Goal: Information Seeking & Learning: Learn about a topic

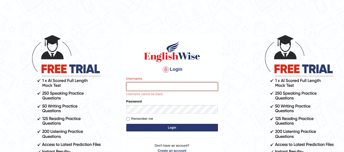
click at [147, 87] on input "Username" at bounding box center [172, 86] width 92 height 9
type input "Suman_Gurung"
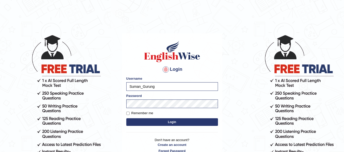
click at [168, 123] on button "Login" at bounding box center [172, 123] width 92 height 8
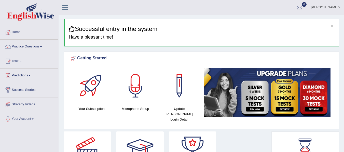
click at [28, 44] on link "Practice Questions" at bounding box center [29, 46] width 58 height 13
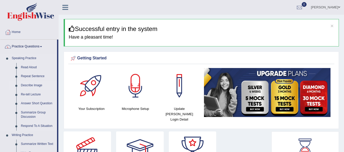
click at [26, 84] on link "Describe Image" at bounding box center [38, 85] width 38 height 9
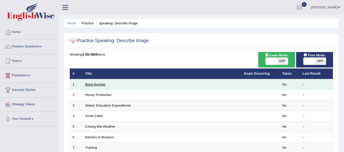
click at [103, 83] on link "Bond Number" at bounding box center [95, 85] width 20 height 4
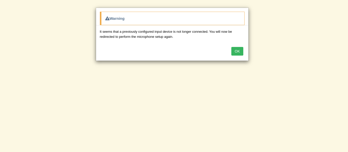
click at [154, 60] on div "OK" at bounding box center [172, 52] width 152 height 18
click at [236, 51] on button "OK" at bounding box center [237, 51] width 12 height 9
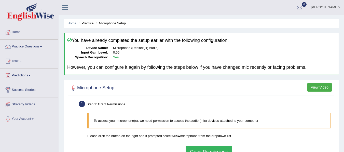
click at [236, 53] on dd "0.56" at bounding box center [224, 52] width 223 height 5
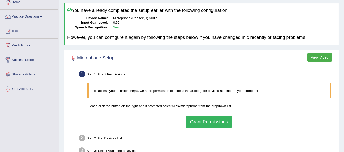
scroll to position [31, 0]
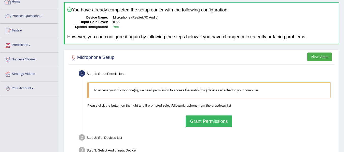
click at [27, 18] on link "Practice Questions" at bounding box center [29, 15] width 58 height 13
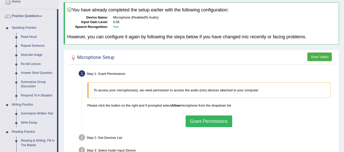
click at [31, 44] on link "Repeat Sentence" at bounding box center [38, 45] width 38 height 9
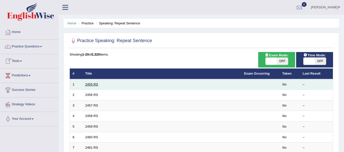
click at [89, 84] on link "2455 RS" at bounding box center [91, 85] width 13 height 4
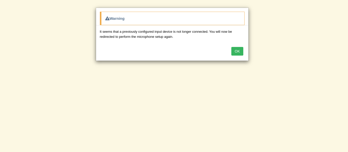
click at [236, 52] on button "OK" at bounding box center [237, 51] width 12 height 9
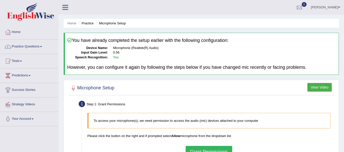
click at [176, 87] on div at bounding box center [200, 88] width 263 height 10
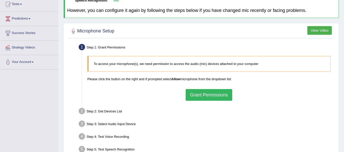
scroll to position [61, 0]
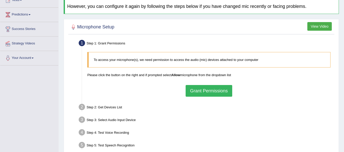
click at [213, 90] on button "Grant Permissions" at bounding box center [209, 91] width 46 height 12
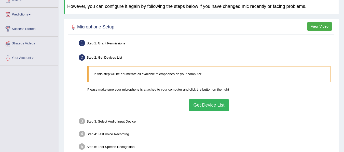
click at [219, 103] on button "Get Device List" at bounding box center [209, 106] width 40 height 12
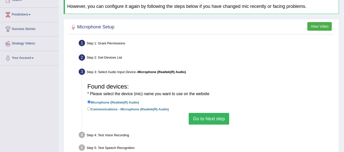
click at [212, 117] on button "Go to Next step" at bounding box center [209, 119] width 40 height 12
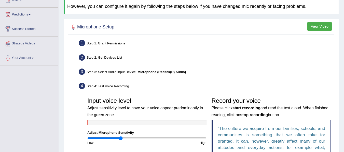
click at [237, 79] on ul "Step 1: Grant Permissions To access your microphone(s), we need permission to a…" at bounding box center [200, 135] width 263 height 194
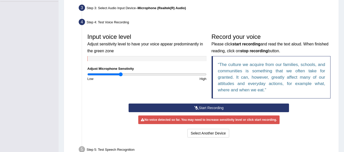
scroll to position [132, 0]
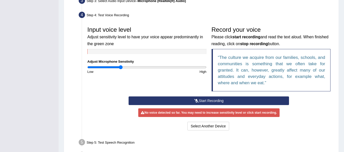
click at [214, 101] on button "Start Recording" at bounding box center [209, 101] width 160 height 9
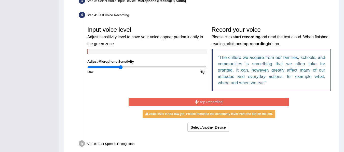
click at [214, 101] on button "Stop Recording" at bounding box center [209, 102] width 160 height 9
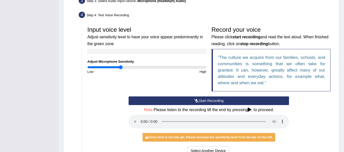
click at [111, 125] on div "Start Recording Stop Recording Note: Please listen to the recording till the en…" at bounding box center [209, 127] width 248 height 60
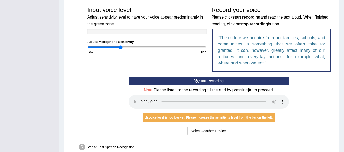
scroll to position [153, 0]
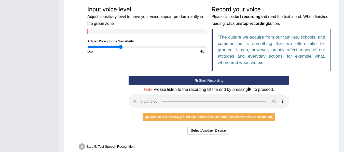
click at [185, 81] on button "Start Recording" at bounding box center [209, 80] width 160 height 9
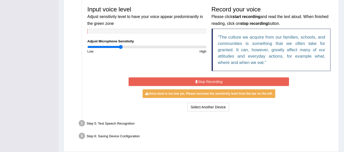
click at [185, 81] on button "Stop Recording" at bounding box center [209, 82] width 160 height 9
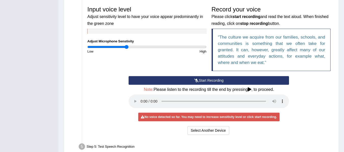
type input "0.66"
click at [126, 47] on input "range" at bounding box center [146, 47] width 119 height 4
click at [195, 82] on icon at bounding box center [196, 81] width 5 height 4
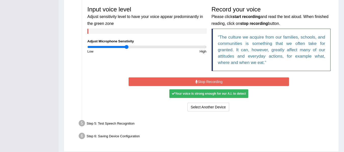
click at [195, 82] on icon at bounding box center [196, 82] width 3 height 4
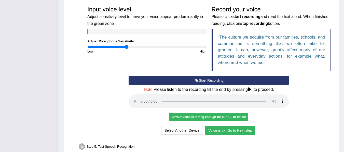
click at [237, 131] on button "Voice is ok. Go to Next step" at bounding box center [230, 130] width 50 height 9
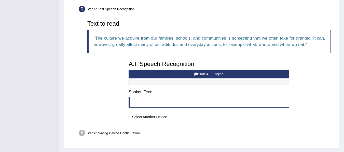
click at [219, 75] on button "Start A.I. Engine" at bounding box center [209, 74] width 160 height 9
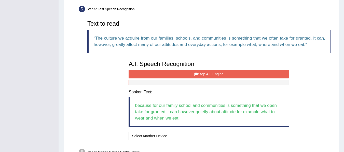
click at [219, 75] on button "Stop A.I. Engine" at bounding box center [209, 74] width 160 height 9
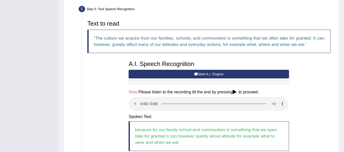
click at [125, 103] on div "Text to read The culture we acquire from our families, schools, and communities…" at bounding box center [209, 92] width 248 height 149
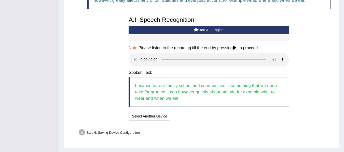
scroll to position [204, 0]
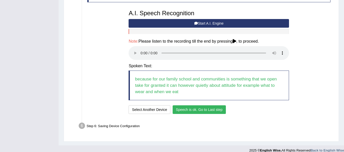
click at [191, 111] on button "Speech is ok. Go to Last step" at bounding box center [199, 110] width 53 height 9
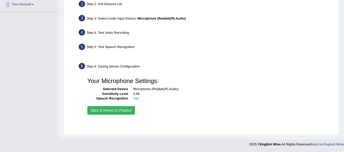
scroll to position [115, 0]
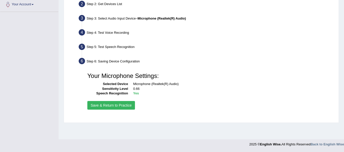
click at [100, 108] on button "Save & Return to Practice" at bounding box center [111, 105] width 48 height 9
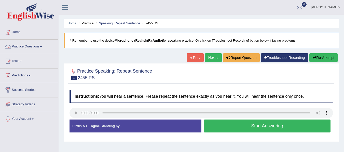
click at [24, 47] on link "Practice Questions" at bounding box center [29, 46] width 58 height 13
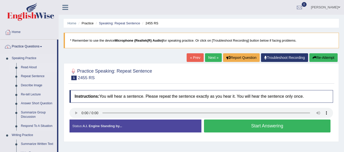
click at [29, 69] on link "Read Aloud" at bounding box center [38, 67] width 38 height 9
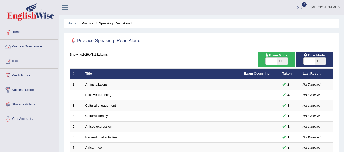
click at [81, 57] on div "Showing 1-20 of 1,181 items." at bounding box center [200, 54] width 263 height 5
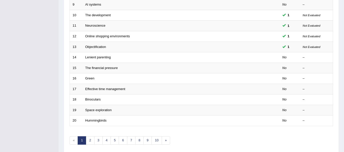
scroll to position [164, 0]
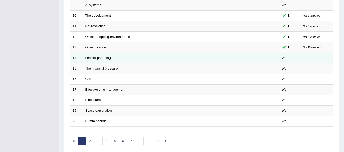
click at [92, 57] on link "Lenient parenting" at bounding box center [97, 58] width 25 height 4
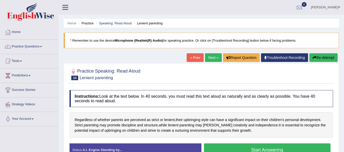
click at [100, 55] on div "Home Practice Speaking: Read Aloud Lenient parenting * Remember to use the devi…" at bounding box center [201, 127] width 285 height 255
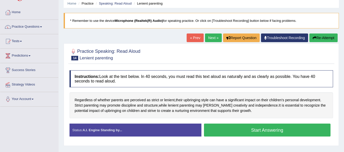
scroll to position [20, 0]
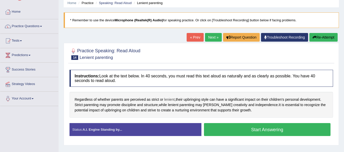
click at [172, 100] on span "lenient" at bounding box center [169, 99] width 10 height 5
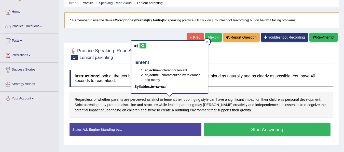
click at [142, 48] on button at bounding box center [142, 46] width 7 height 6
click at [151, 33] on div "Home Practice Speaking: Read Aloud Lenient parenting * Remember to use the devi…" at bounding box center [201, 107] width 285 height 255
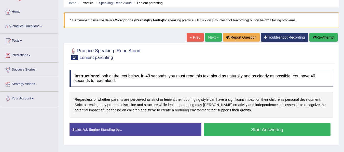
click at [175, 109] on span "nurturing" at bounding box center [182, 110] width 14 height 5
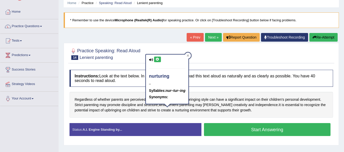
click at [159, 60] on icon at bounding box center [158, 59] width 4 height 3
click at [167, 48] on div at bounding box center [200, 54] width 263 height 16
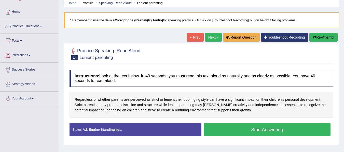
click at [244, 128] on button "Start Answering" at bounding box center [267, 129] width 127 height 13
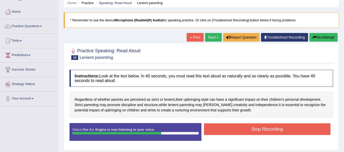
click at [244, 128] on button "Stop Recording" at bounding box center [267, 130] width 127 height 12
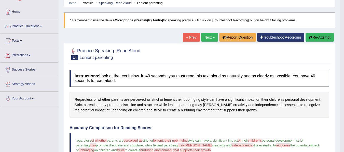
click at [208, 39] on link "Next »" at bounding box center [209, 37] width 17 height 9
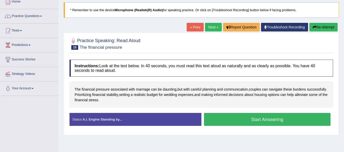
scroll to position [41, 0]
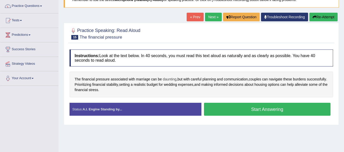
click at [174, 79] on span "daunting" at bounding box center [170, 79] width 14 height 5
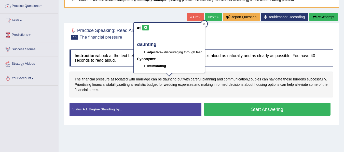
click at [142, 29] on button at bounding box center [145, 28] width 7 height 6
click at [159, 11] on div "Home Practice Speaking: Read Aloud The financial pressure * Remember to use the…" at bounding box center [201, 86] width 285 height 255
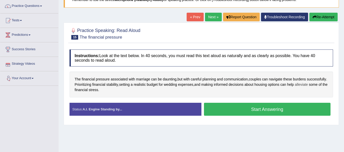
click at [295, 88] on span "alleviate" at bounding box center [301, 84] width 13 height 5
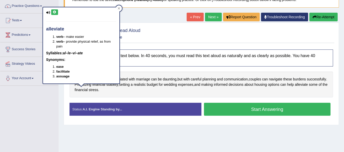
click at [52, 12] on button at bounding box center [54, 12] width 7 height 6
click at [66, 98] on div "Practice Speaking: Read Aloud 15 The financial pressure Instructions: Look at t…" at bounding box center [201, 74] width 275 height 103
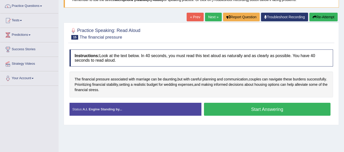
click at [242, 111] on button "Start Answering" at bounding box center [267, 109] width 127 height 13
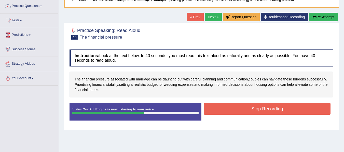
click at [242, 111] on button "Stop Recording" at bounding box center [267, 109] width 127 height 12
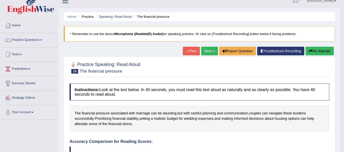
scroll to position [2, 0]
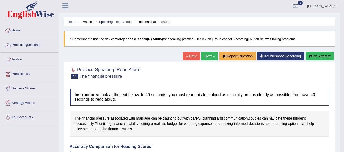
click at [208, 59] on link "Next »" at bounding box center [209, 56] width 17 height 9
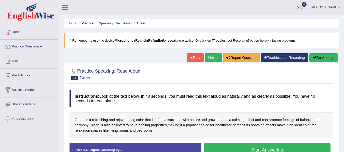
drag, startPoint x: 0, startPoint y: 0, endPoint x: 203, endPoint y: 70, distance: 214.4
click at [203, 70] on div at bounding box center [200, 74] width 263 height 16
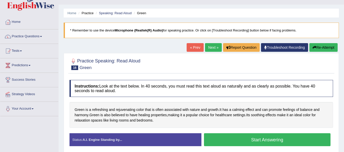
scroll to position [20, 0]
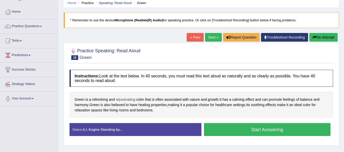
click at [127, 100] on span "rejuvenating" at bounding box center [125, 99] width 19 height 5
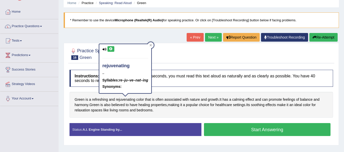
click at [110, 50] on icon at bounding box center [111, 49] width 4 height 3
click at [185, 62] on div "Practice Speaking: Read Aloud 16 Green" at bounding box center [201, 55] width 266 height 18
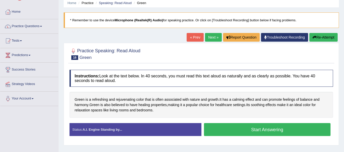
click at [217, 129] on button "Start Answering" at bounding box center [267, 129] width 127 height 13
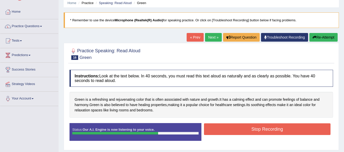
click at [217, 129] on button "Stop Recording" at bounding box center [267, 130] width 127 height 12
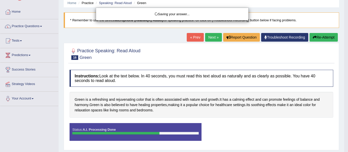
click at [257, 119] on div "Saving your answer..." at bounding box center [174, 76] width 348 height 152
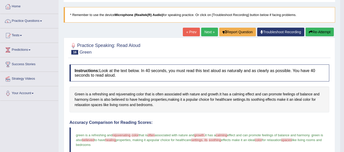
scroll to position [12, 0]
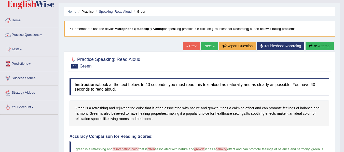
click at [205, 49] on link "Next »" at bounding box center [209, 46] width 17 height 9
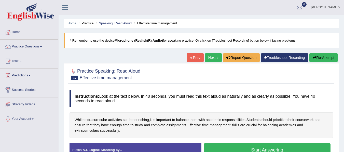
click at [285, 120] on span "prioritize" at bounding box center [279, 120] width 13 height 5
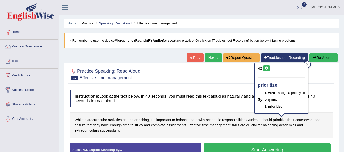
click at [267, 68] on icon at bounding box center [266, 68] width 4 height 3
click at [224, 85] on div "Practice Speaking: Read Aloud 17 Effective time management Instructions: Look a…" at bounding box center [201, 114] width 275 height 103
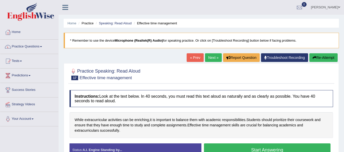
click at [135, 134] on div "While extracurricular activities can be enriching , it is important to balance …" at bounding box center [200, 125] width 263 height 26
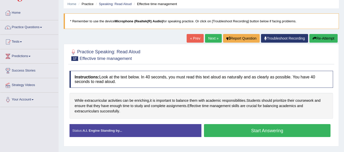
scroll to position [20, 0]
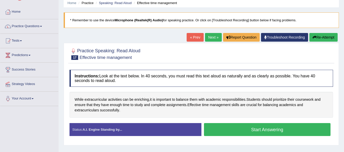
click at [258, 130] on button "Start Answering" at bounding box center [267, 129] width 127 height 13
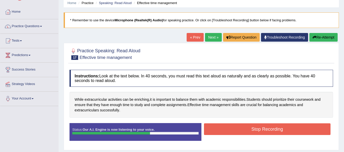
click at [258, 130] on button "Stop Recording" at bounding box center [267, 130] width 127 height 12
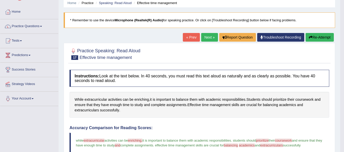
click at [258, 130] on h4 "Accuracy Comparison for Reading Scores:" at bounding box center [199, 128] width 260 height 5
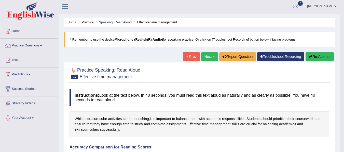
scroll to position [0, 0]
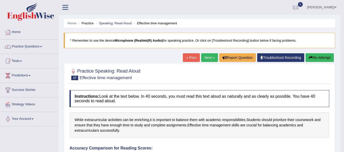
click at [201, 56] on link "Next »" at bounding box center [209, 57] width 17 height 9
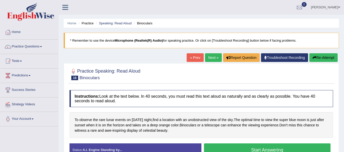
click at [204, 76] on div at bounding box center [200, 74] width 263 height 16
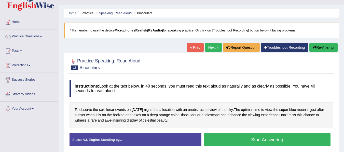
scroll to position [20, 0]
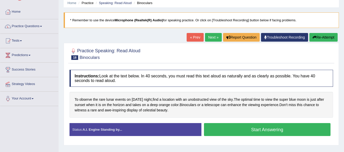
click at [243, 128] on button "Start Answering" at bounding box center [267, 129] width 127 height 13
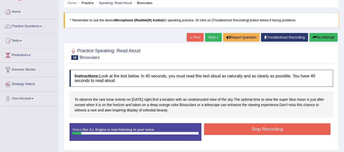
click at [243, 128] on button "Stop Recording" at bounding box center [267, 130] width 127 height 12
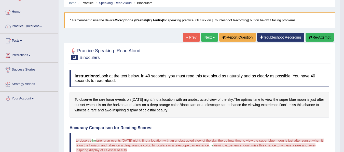
click at [321, 39] on button "Re-Attempt" at bounding box center [319, 37] width 28 height 9
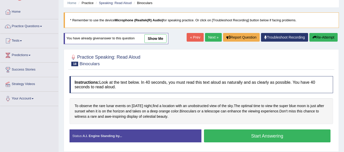
scroll to position [20, 0]
click at [246, 138] on button "Start Answering" at bounding box center [267, 136] width 127 height 13
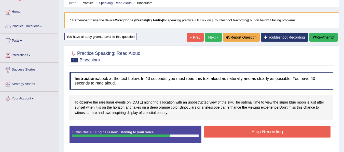
click at [249, 130] on button "Stop Recording" at bounding box center [267, 132] width 127 height 12
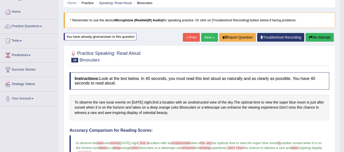
click at [246, 132] on h4 "Accuracy Comparison for Reading Scores:" at bounding box center [199, 131] width 260 height 5
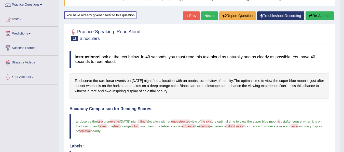
scroll to position [41, 0]
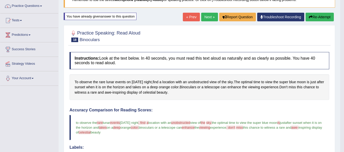
click at [211, 16] on link "Next »" at bounding box center [209, 17] width 17 height 9
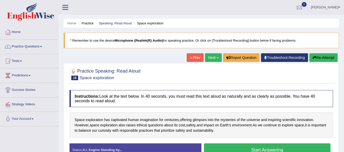
click at [209, 71] on div at bounding box center [200, 74] width 263 height 16
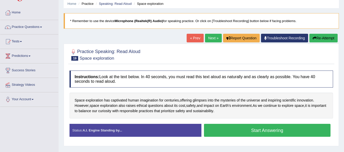
scroll to position [20, 0]
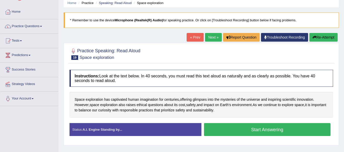
click at [259, 133] on button "Start Answering" at bounding box center [267, 129] width 127 height 13
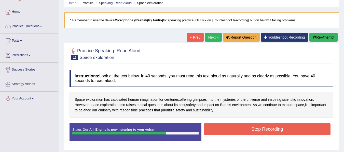
click at [259, 133] on button "Stop Recording" at bounding box center [267, 130] width 127 height 12
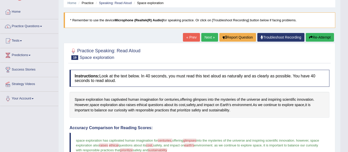
click at [257, 132] on body "Toggle navigation Home Practice Questions Speaking Practice Read Aloud Repeat S…" at bounding box center [174, 56] width 348 height 152
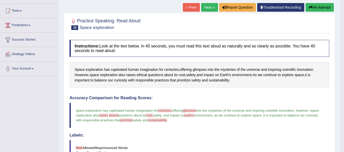
scroll to position [51, 0]
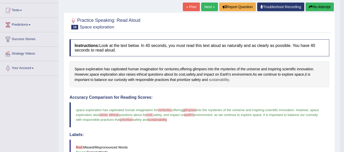
click at [222, 82] on span "sustainability" at bounding box center [219, 79] width 20 height 5
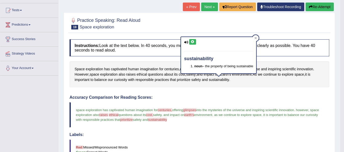
click at [194, 42] on icon at bounding box center [193, 41] width 4 height 3
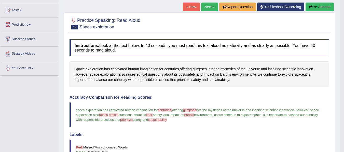
click at [206, 10] on link "Next »" at bounding box center [209, 7] width 17 height 9
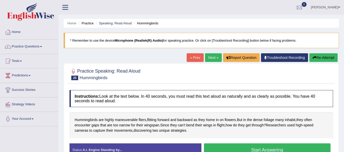
click at [189, 25] on ul "Home Practice Speaking: Read Aloud Hummingbirds" at bounding box center [201, 23] width 275 height 9
click at [213, 57] on link "Next »" at bounding box center [213, 57] width 17 height 9
click at [249, 149] on button "Start Answering" at bounding box center [267, 150] width 127 height 13
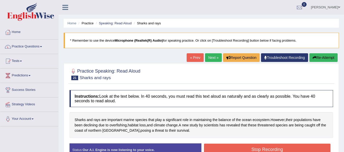
click at [252, 134] on div "Sharks and rays are important marine species that play a significant role in ma…" at bounding box center [200, 125] width 263 height 26
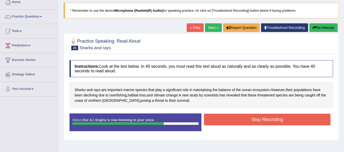
scroll to position [31, 0]
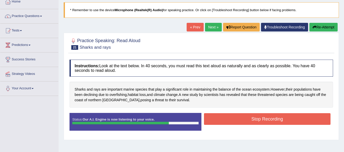
click at [256, 121] on button "Stop Recording" at bounding box center [267, 120] width 127 height 12
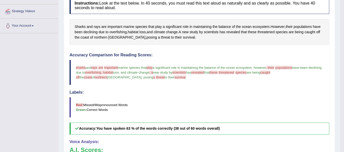
scroll to position [41, 0]
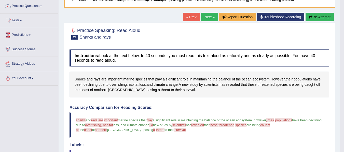
click at [79, 78] on span "Sharks" at bounding box center [80, 79] width 11 height 5
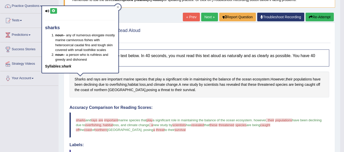
click at [53, 11] on icon at bounding box center [54, 10] width 4 height 3
click at [52, 103] on div "Toggle navigation Home Practice Questions Speaking Practice Read Aloud Repeat S…" at bounding box center [170, 131] width 340 height 345
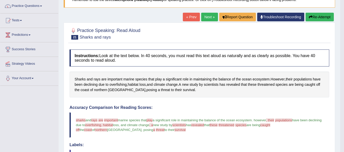
click at [206, 18] on link "Next »" at bounding box center [209, 17] width 17 height 9
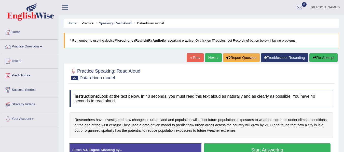
click at [164, 57] on div "Home Practice Speaking: Read Aloud Data-driven model * Remember to use the devi…" at bounding box center [201, 127] width 285 height 255
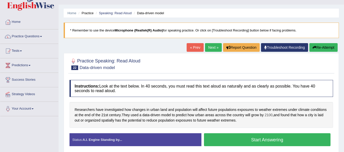
click at [269, 116] on span "2100" at bounding box center [269, 115] width 8 height 5
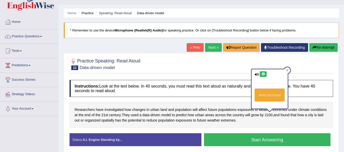
click at [263, 74] on icon at bounding box center [263, 74] width 4 height 3
click at [244, 64] on div at bounding box center [200, 64] width 263 height 16
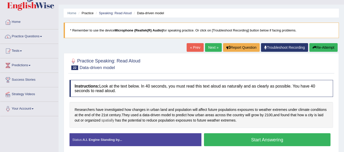
click at [111, 121] on span "spatially" at bounding box center [107, 120] width 13 height 5
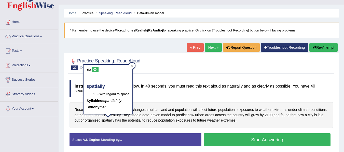
click at [95, 72] on button at bounding box center [95, 70] width 7 height 6
click at [149, 75] on div "Practice Speaking: Read Aloud 22 Data-driven model Instructions: Look at the te…" at bounding box center [201, 104] width 275 height 103
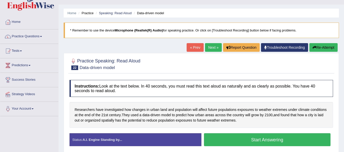
click at [237, 145] on button "Start Answering" at bounding box center [267, 140] width 127 height 13
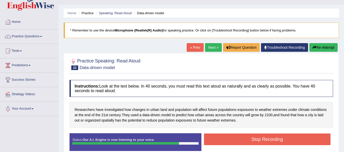
click at [237, 145] on button "Stop Recording" at bounding box center [267, 140] width 127 height 12
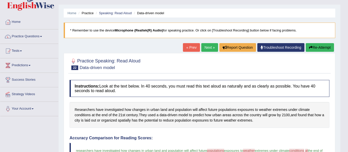
click at [260, 133] on body "Toggle navigation Home Practice Questions Speaking Practice Read Aloud Repeat S…" at bounding box center [174, 66] width 348 height 152
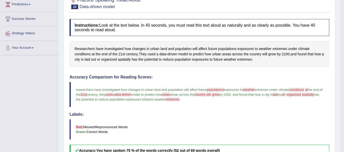
scroll to position [41, 0]
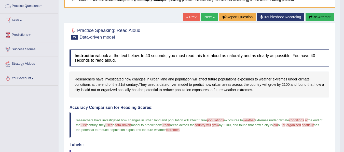
click at [35, 5] on link "Practice Questions" at bounding box center [29, 5] width 58 height 13
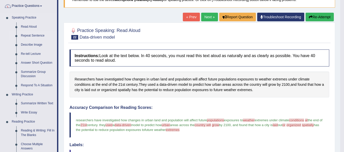
click at [35, 35] on link "Repeat Sentence" at bounding box center [38, 35] width 38 height 9
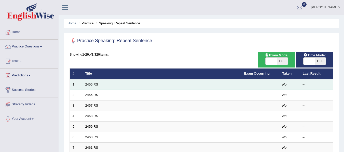
click at [95, 84] on link "2455 RS" at bounding box center [91, 85] width 13 height 4
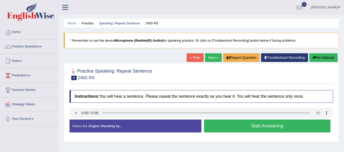
click at [133, 55] on div "Home Practice Speaking: Repeat Sentence 2455 RS * Remember to use the device Mi…" at bounding box center [201, 127] width 285 height 255
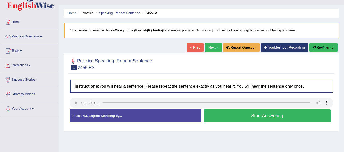
scroll to position [31, 0]
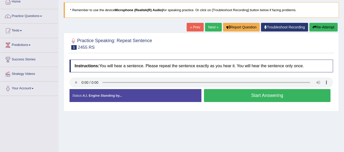
click at [212, 95] on button "Start Answering" at bounding box center [267, 95] width 127 height 13
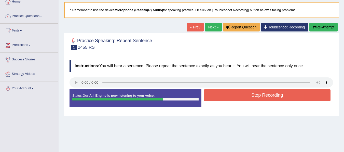
click at [212, 95] on button "Stop Recording" at bounding box center [267, 96] width 127 height 12
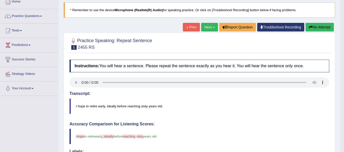
click at [209, 31] on link "Next »" at bounding box center [209, 27] width 17 height 9
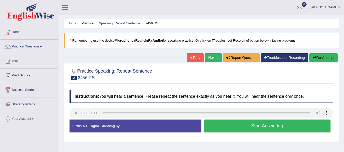
click at [231, 129] on button "Start Answering" at bounding box center [267, 126] width 127 height 13
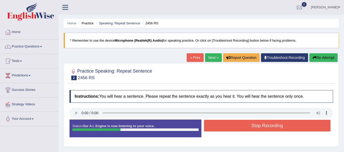
click at [231, 129] on button "Stop Recording" at bounding box center [267, 126] width 127 height 12
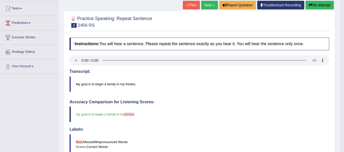
scroll to position [10, 0]
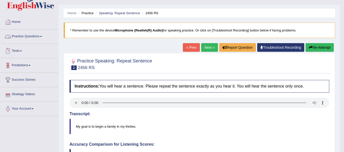
click at [37, 35] on link "Practice Questions" at bounding box center [29, 36] width 58 height 13
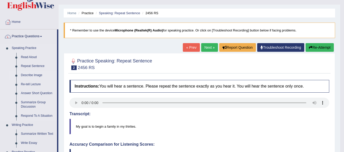
click at [31, 71] on link "Describe Image" at bounding box center [38, 75] width 38 height 9
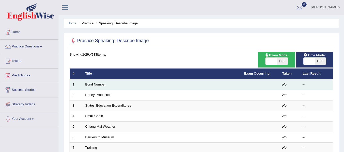
click at [96, 85] on link "Bond Number" at bounding box center [95, 85] width 20 height 4
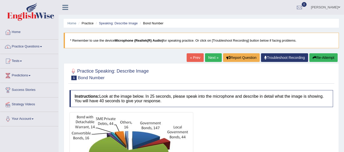
click at [154, 76] on div at bounding box center [200, 74] width 263 height 16
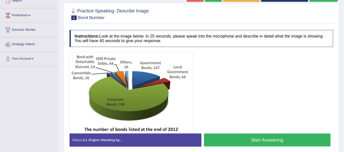
scroll to position [61, 0]
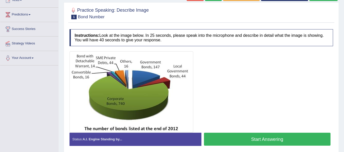
click at [240, 140] on button "Start Answering" at bounding box center [267, 139] width 127 height 13
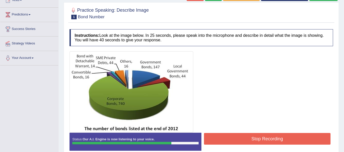
click at [240, 140] on button "Stop Recording" at bounding box center [267, 139] width 127 height 12
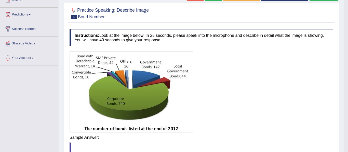
click at [0, 0] on div "Saving your answer..." at bounding box center [0, 0] width 0 height 0
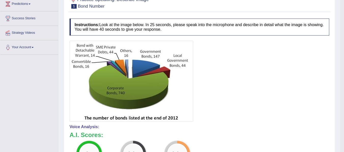
scroll to position [56, 0]
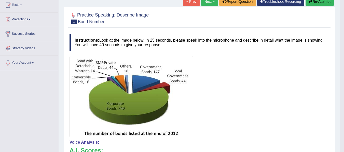
click at [312, 2] on button "Re-Attempt" at bounding box center [319, 1] width 28 height 9
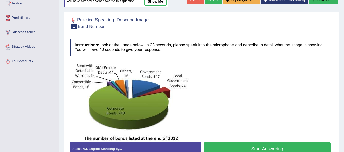
click at [282, 147] on button "Start Answering" at bounding box center [267, 149] width 127 height 13
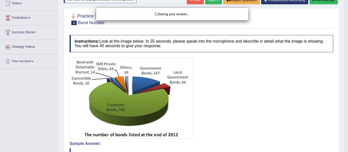
click at [298, 85] on div "Saving your answer..." at bounding box center [174, 76] width 348 height 152
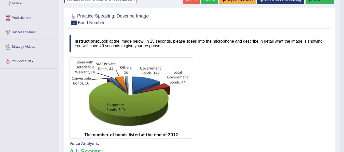
click at [297, 105] on div at bounding box center [199, 98] width 260 height 81
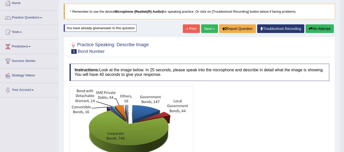
scroll to position [27, 0]
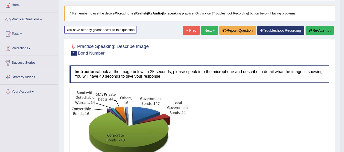
click at [237, 93] on div at bounding box center [199, 128] width 260 height 81
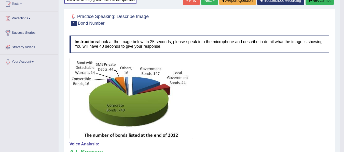
scroll to position [58, 0]
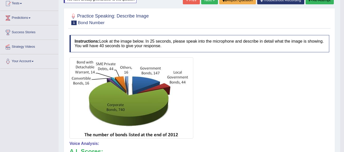
click at [205, 1] on link "Next »" at bounding box center [209, 0] width 17 height 9
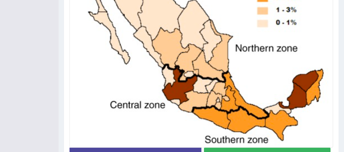
scroll to position [168, 0]
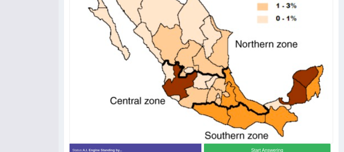
click at [252, 149] on button "Start Answering" at bounding box center [267, 150] width 127 height 13
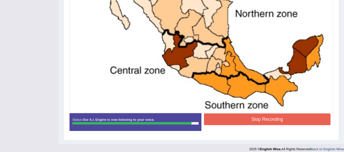
scroll to position [203, 0]
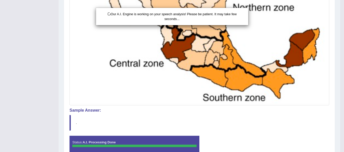
click at [258, 129] on div "Our A.I. Engine is working on your speech analysis! Please be patient. It may t…" at bounding box center [172, 76] width 344 height 152
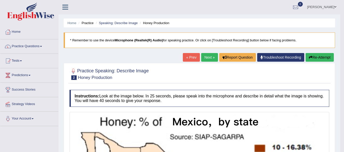
scroll to position [0, 0]
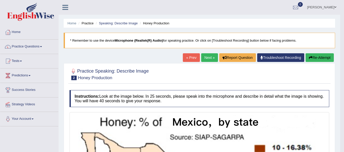
click at [203, 59] on link "Next »" at bounding box center [209, 57] width 17 height 9
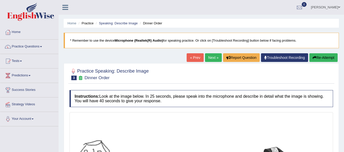
drag, startPoint x: 0, startPoint y: 0, endPoint x: 193, endPoint y: 78, distance: 208.2
click at [193, 78] on div at bounding box center [200, 74] width 263 height 16
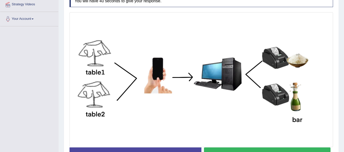
scroll to position [102, 0]
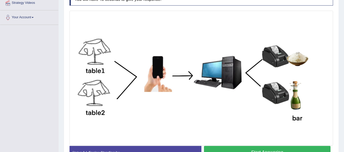
click at [289, 149] on button "Start Answering" at bounding box center [267, 152] width 127 height 13
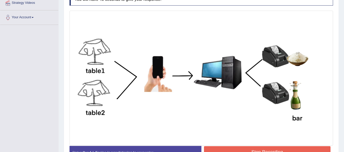
click at [287, 149] on button "Stop Recording" at bounding box center [267, 153] width 127 height 12
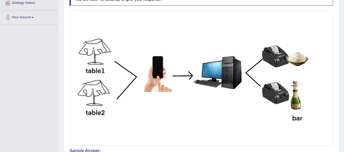
click at [276, 134] on img at bounding box center [201, 78] width 261 height 133
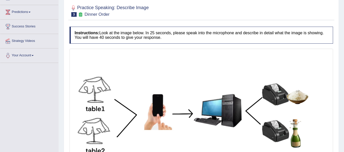
scroll to position [48, 0]
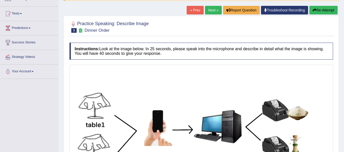
click at [326, 8] on button "Re-Attempt" at bounding box center [323, 10] width 28 height 9
click at [287, 88] on img at bounding box center [201, 132] width 261 height 133
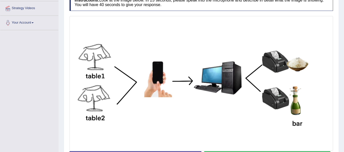
scroll to position [98, 0]
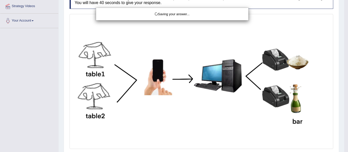
click at [276, 133] on div "Saving your answer..." at bounding box center [174, 76] width 348 height 152
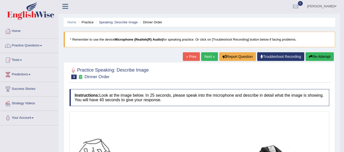
scroll to position [0, 0]
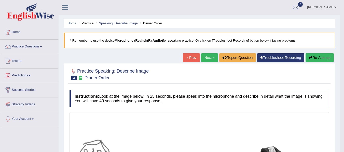
click at [205, 59] on link "Next »" at bounding box center [209, 57] width 17 height 9
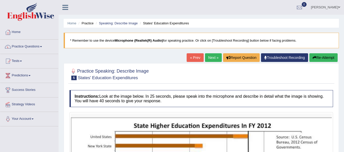
click at [192, 59] on link "« Prev" at bounding box center [195, 57] width 17 height 9
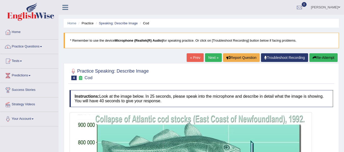
click at [190, 75] on div at bounding box center [200, 74] width 263 height 16
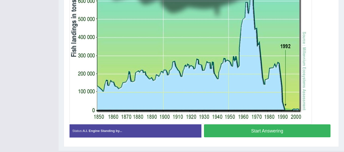
scroll to position [180, 0]
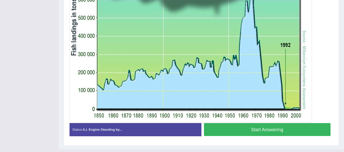
click at [246, 128] on button "Start Answering" at bounding box center [267, 129] width 127 height 13
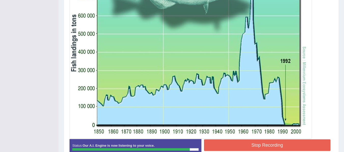
scroll to position [164, 0]
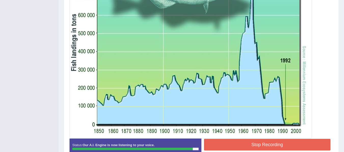
click at [251, 139] on button "Stop Recording" at bounding box center [267, 145] width 127 height 12
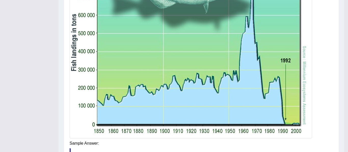
click at [0, 0] on div "Saving your answer..." at bounding box center [0, 0] width 0 height 0
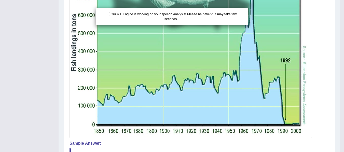
click at [256, 150] on div "Our A.I. Engine is working on your speech analysis! Please be patient. It may t…" at bounding box center [172, 76] width 344 height 152
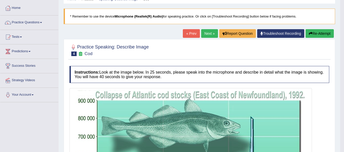
scroll to position [0, 0]
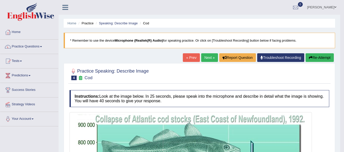
click at [205, 60] on link "Next »" at bounding box center [209, 57] width 17 height 9
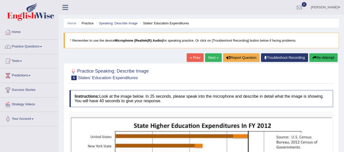
click at [204, 83] on div "Practice Speaking: Describe Image 5 States' Education Expenditures" at bounding box center [201, 75] width 266 height 18
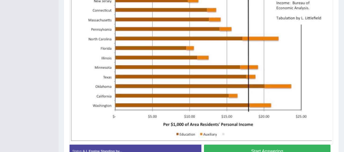
scroll to position [163, 0]
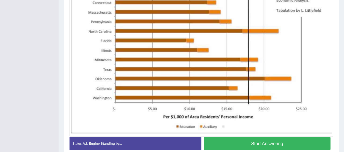
click at [252, 147] on button "Start Answering" at bounding box center [267, 143] width 127 height 13
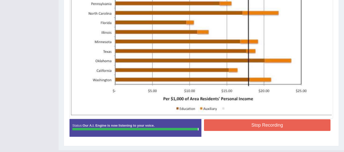
scroll to position [192, 0]
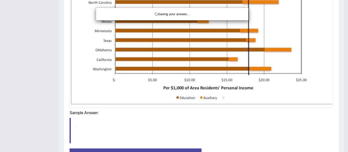
click at [256, 127] on div "Saving your answer..." at bounding box center [174, 76] width 348 height 152
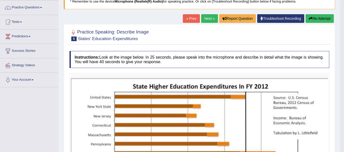
scroll to position [37, 0]
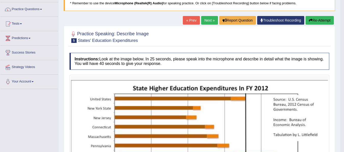
click at [210, 23] on link "Next »" at bounding box center [209, 20] width 17 height 9
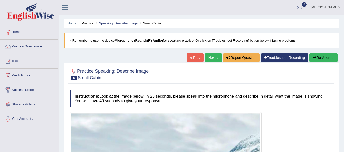
click at [187, 82] on div "Practice Speaking: Describe Image 6 Small Cabin" at bounding box center [201, 75] width 266 height 18
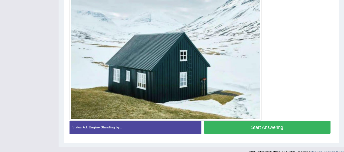
scroll to position [143, 0]
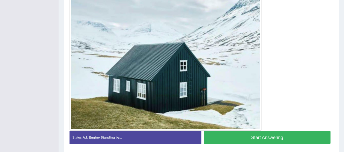
click at [223, 137] on button "Start Answering" at bounding box center [267, 137] width 127 height 13
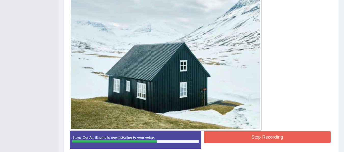
click at [223, 137] on button "Stop Recording" at bounding box center [267, 138] width 127 height 12
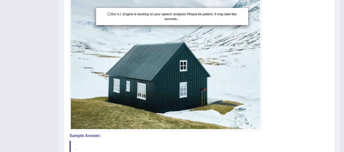
click at [309, 95] on div "Our A.I. Engine is working on your speech analysis! Please be patient. It may t…" at bounding box center [172, 76] width 344 height 152
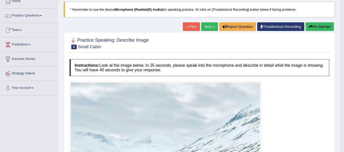
scroll to position [31, 0]
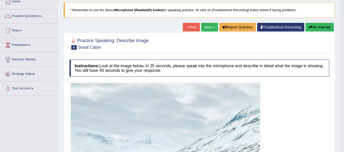
click at [28, 14] on link "Practice Questions" at bounding box center [29, 15] width 58 height 13
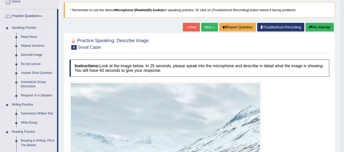
click at [30, 63] on link "Re-tell Lecture" at bounding box center [38, 64] width 38 height 9
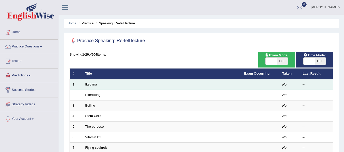
click at [93, 84] on link "Ikebana" at bounding box center [91, 85] width 12 height 4
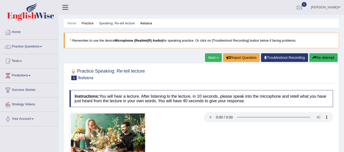
click at [131, 62] on div "Home Practice Speaking: Re-tell lecture Ikebana * Remember to use the device Mi…" at bounding box center [201, 127] width 285 height 255
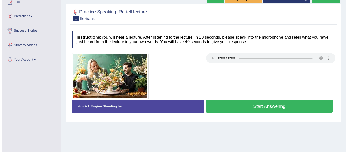
scroll to position [61, 0]
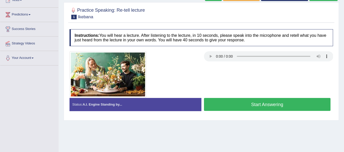
click at [293, 102] on button "Start Answering" at bounding box center [267, 104] width 127 height 13
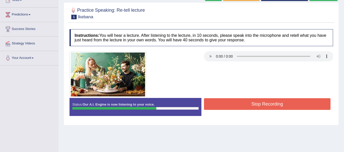
click at [293, 102] on button "Stop Recording" at bounding box center [267, 104] width 127 height 12
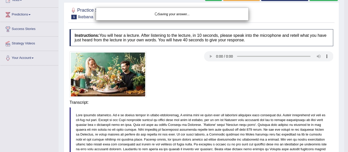
click at [278, 80] on div "Saving your answer..." at bounding box center [174, 76] width 348 height 152
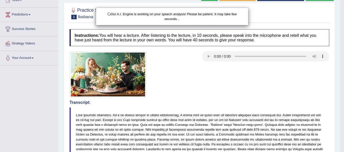
click at [277, 100] on div "Our A.I. Engine is working on your speech analysis! Please be patient. It may t…" at bounding box center [172, 76] width 344 height 152
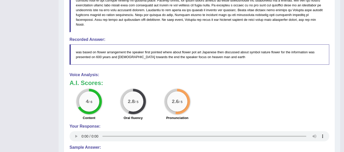
scroll to position [204, 0]
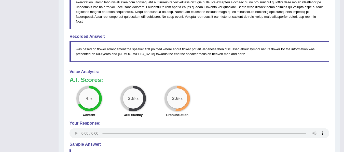
click at [288, 94] on div "4 / 6 Content 2.8 / 5 Oral fluency 2.6 / 5 Pronunciation" at bounding box center [199, 102] width 265 height 33
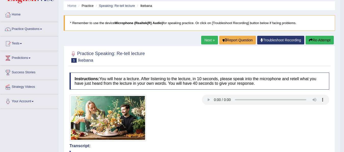
scroll to position [10, 0]
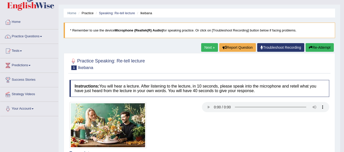
click at [208, 49] on link "Next »" at bounding box center [209, 47] width 17 height 9
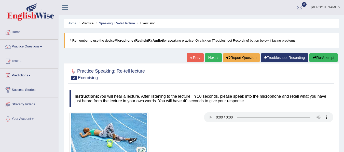
click at [225, 126] on div at bounding box center [201, 134] width 269 height 45
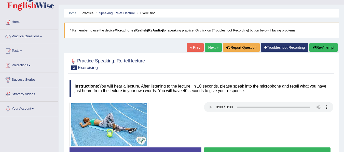
scroll to position [20, 0]
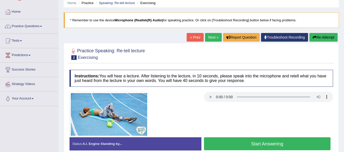
click at [241, 144] on button "Start Answering" at bounding box center [267, 144] width 127 height 13
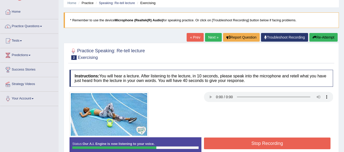
click at [241, 144] on button "Stop Recording" at bounding box center [267, 144] width 127 height 12
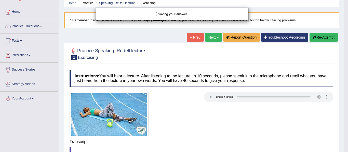
click at [241, 126] on div "Saving your answer..." at bounding box center [174, 76] width 348 height 152
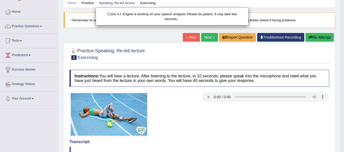
click at [242, 127] on div "Our A.I. Engine is working on your speech analysis! Please be patient. It may t…" at bounding box center [172, 76] width 344 height 152
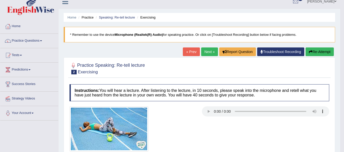
scroll to position [0, 0]
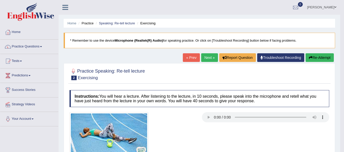
click at [208, 60] on link "Next »" at bounding box center [209, 57] width 17 height 9
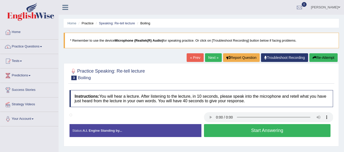
click at [225, 78] on div at bounding box center [200, 74] width 263 height 16
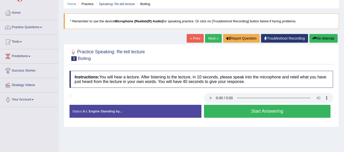
scroll to position [20, 0]
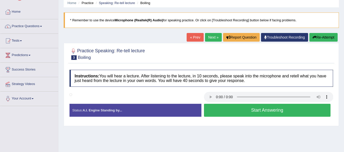
click at [220, 108] on button "Start Answering" at bounding box center [267, 110] width 127 height 13
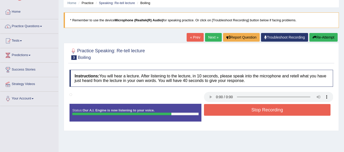
click at [220, 108] on button "Stop Recording" at bounding box center [267, 110] width 127 height 12
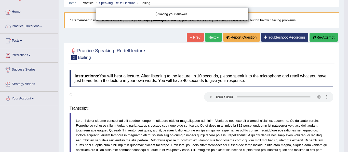
click at [220, 108] on div "Saving your answer..." at bounding box center [174, 76] width 348 height 152
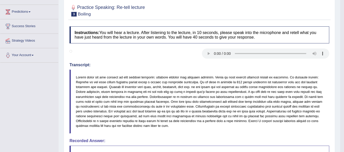
scroll to position [0, 0]
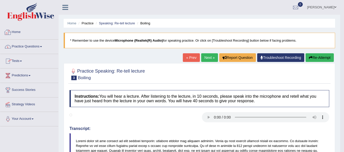
click at [23, 46] on link "Practice Questions" at bounding box center [29, 46] width 58 height 13
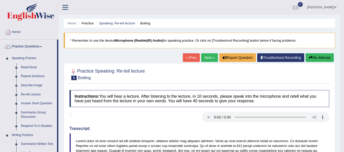
click at [27, 103] on link "Answer Short Question" at bounding box center [38, 103] width 38 height 9
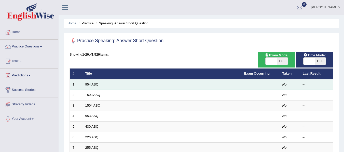
click at [87, 83] on link "954 ASQ" at bounding box center [91, 85] width 13 height 4
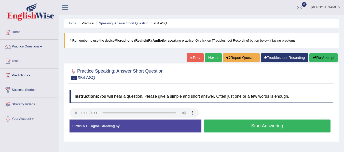
click at [228, 126] on button "Start Answering" at bounding box center [267, 126] width 127 height 13
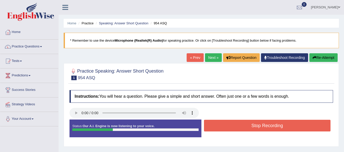
click at [228, 126] on button "Stop Recording" at bounding box center [267, 126] width 127 height 12
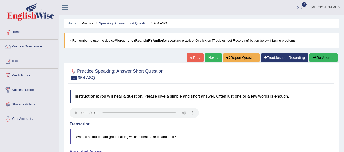
click at [321, 85] on div "Practice Speaking: Answer Short Question 1 954 ASQ Instructions: You will hear …" at bounding box center [201, 146] width 275 height 167
click at [322, 61] on button "Re-Attempt" at bounding box center [323, 57] width 28 height 9
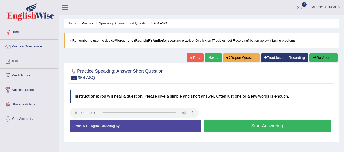
click at [254, 127] on button "Start Answering" at bounding box center [267, 126] width 127 height 13
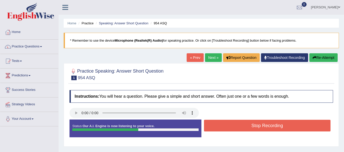
click at [254, 127] on button "Stop Recording" at bounding box center [267, 126] width 127 height 12
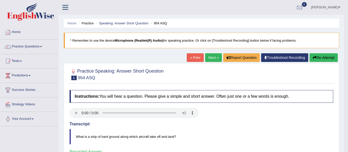
click at [253, 126] on body "Toggle navigation Home Practice Questions Speaking Practice Read Aloud Repeat S…" at bounding box center [174, 76] width 348 height 152
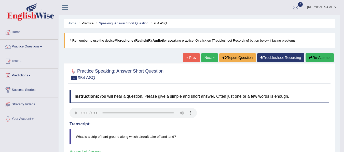
click at [208, 57] on link "Next »" at bounding box center [209, 57] width 17 height 9
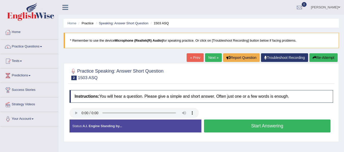
click at [251, 130] on button "Start Answering" at bounding box center [267, 126] width 127 height 13
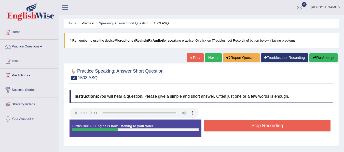
click at [243, 127] on button "Stop Recording" at bounding box center [267, 126] width 127 height 12
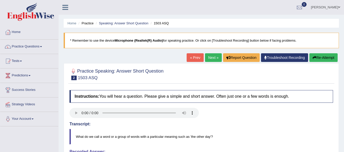
click at [246, 110] on div at bounding box center [201, 113] width 269 height 11
click at [321, 61] on button "Re-Attempt" at bounding box center [323, 57] width 28 height 9
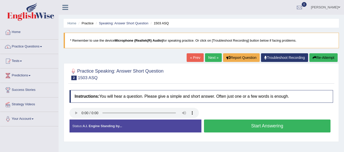
click at [244, 125] on button "Start Answering" at bounding box center [267, 126] width 127 height 13
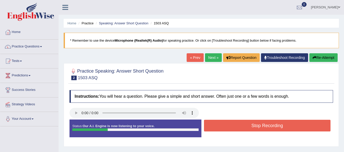
click at [244, 125] on button "Stop Recording" at bounding box center [267, 126] width 127 height 12
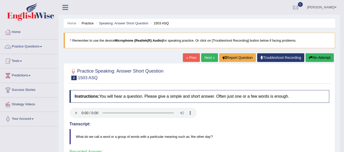
click at [23, 49] on link "Practice Questions" at bounding box center [29, 46] width 58 height 13
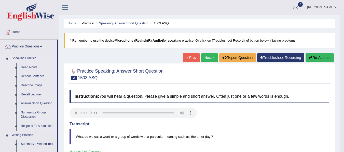
click at [29, 116] on link "Summarize Group Discussion" at bounding box center [38, 114] width 38 height 13
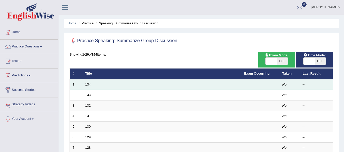
click at [91, 87] on td "134" at bounding box center [161, 84] width 159 height 11
click at [89, 85] on link "134" at bounding box center [88, 85] width 6 height 4
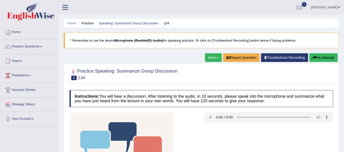
click at [128, 83] on div "Practice Speaking: Summarize Group Discussion 1 134" at bounding box center [201, 75] width 266 height 18
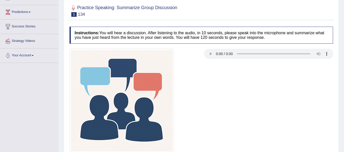
scroll to position [81, 0]
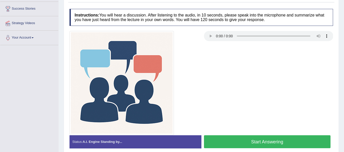
click at [255, 143] on button "Start Answering" at bounding box center [267, 142] width 127 height 13
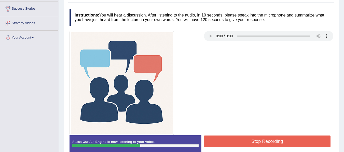
click at [255, 143] on button "Stop Recording" at bounding box center [267, 142] width 127 height 12
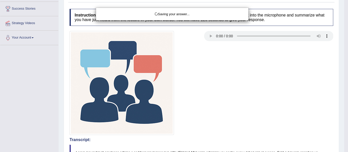
click at [289, 85] on div "Saving your answer..." at bounding box center [174, 76] width 348 height 152
click at [273, 107] on div "Saving your answer..." at bounding box center [174, 76] width 348 height 152
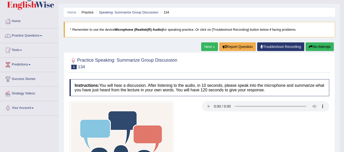
scroll to position [0, 0]
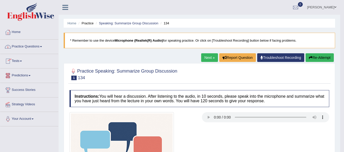
click at [37, 47] on link "Practice Questions" at bounding box center [29, 46] width 58 height 13
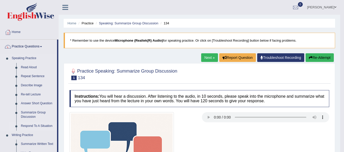
click at [30, 126] on link "Respond To A Situation" at bounding box center [38, 126] width 38 height 9
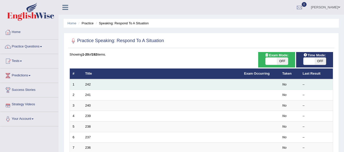
click at [85, 84] on td "242" at bounding box center [161, 84] width 159 height 11
click at [89, 85] on link "242" at bounding box center [88, 85] width 6 height 4
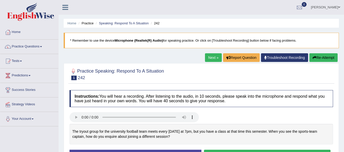
click at [212, 118] on div at bounding box center [201, 117] width 269 height 11
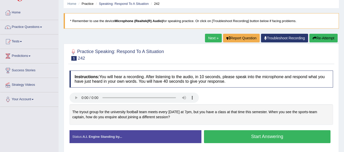
scroll to position [20, 0]
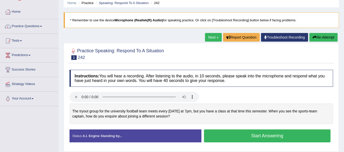
click at [221, 134] on button "Start Answering" at bounding box center [267, 136] width 127 height 13
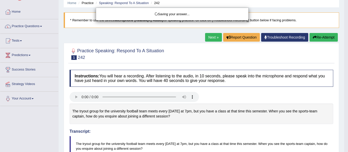
click at [221, 134] on div "Saving your answer..." at bounding box center [174, 76] width 348 height 152
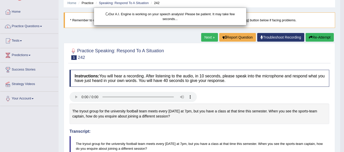
click at [215, 137] on div "Our A.I. Engine is working on your speech analysis! Please be patient. It may t…" at bounding box center [172, 76] width 344 height 152
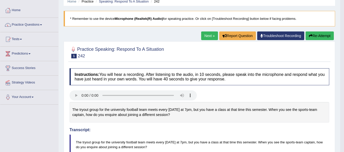
scroll to position [10, 0]
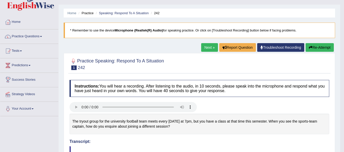
click at [205, 48] on link "Next »" at bounding box center [209, 47] width 17 height 9
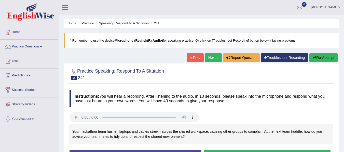
click at [252, 118] on div at bounding box center [201, 117] width 269 height 11
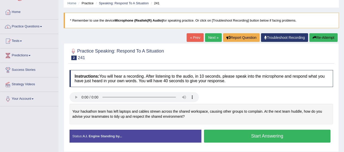
scroll to position [20, 0]
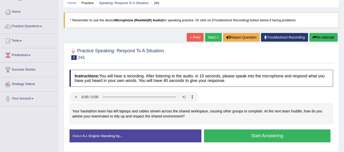
click at [259, 133] on button "Start Answering" at bounding box center [267, 136] width 127 height 13
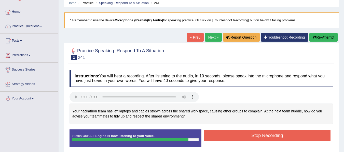
click at [259, 133] on button "Stop Recording" at bounding box center [267, 136] width 127 height 12
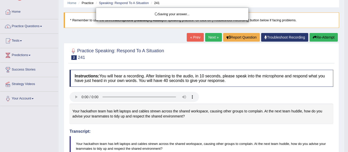
click at [259, 133] on div "Saving your answer..." at bounding box center [174, 76] width 348 height 152
click at [273, 121] on div "Saving your answer..." at bounding box center [174, 76] width 348 height 152
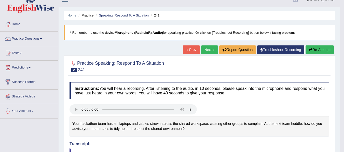
scroll to position [0, 0]
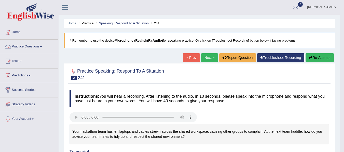
click at [33, 46] on link "Practice Questions" at bounding box center [29, 46] width 58 height 13
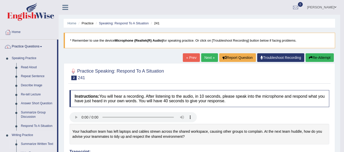
click at [29, 146] on link "Summarize Written Text" at bounding box center [38, 144] width 38 height 9
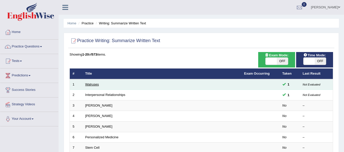
click at [92, 83] on link "Walruses" at bounding box center [92, 85] width 14 height 4
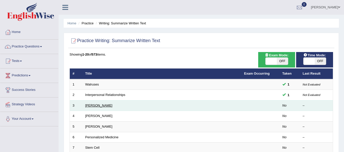
click at [95, 104] on link "[PERSON_NAME]" at bounding box center [98, 106] width 27 height 4
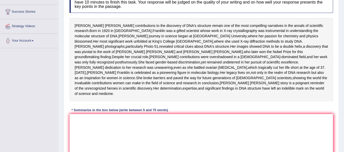
scroll to position [112, 0]
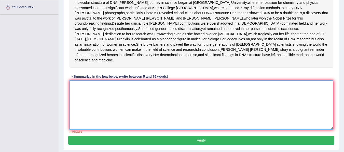
click at [106, 114] on textarea at bounding box center [200, 105] width 263 height 49
click at [166, 90] on div "Instructions: Read the passage below and summarize it using one sentence. Type …" at bounding box center [201, 45] width 266 height 181
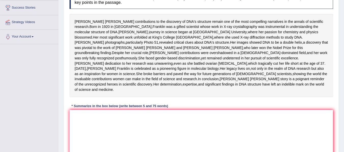
scroll to position [81, 0]
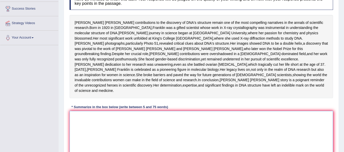
click at [142, 140] on textarea at bounding box center [200, 135] width 263 height 49
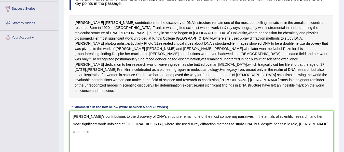
scroll to position [84, 0]
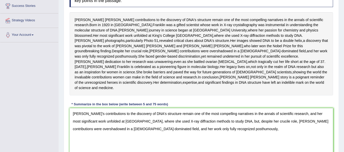
click at [177, 123] on div "Instructions: Read the passage below and summarize it using one sentence. Type …" at bounding box center [201, 73] width 266 height 181
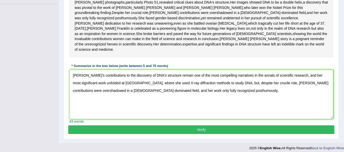
scroll to position [135, 0]
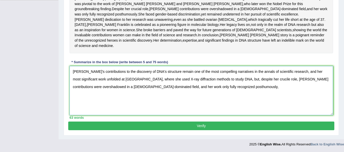
click at [249, 98] on textarea "Rosalind Franklins's contributions to the discovery of DNA's structure remain o…" at bounding box center [200, 90] width 263 height 49
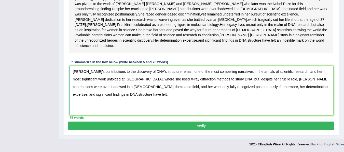
type textarea "Rosalind Franklins's contributions to the discovery of DNA's structure remain o…"
click at [277, 131] on button "Verify" at bounding box center [201, 126] width 266 height 9
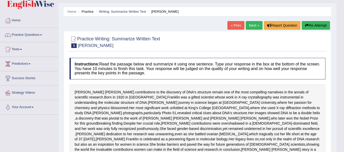
scroll to position [0, 0]
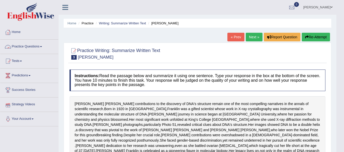
click at [27, 46] on link "Practice Questions" at bounding box center [29, 46] width 58 height 13
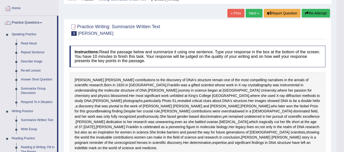
scroll to position [31, 0]
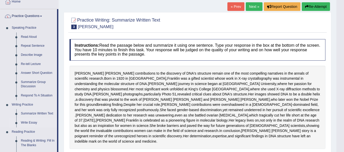
click at [34, 120] on link "Write Essay" at bounding box center [38, 123] width 38 height 9
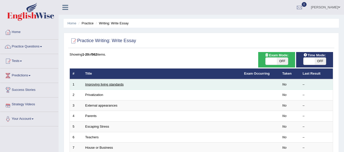
click at [108, 84] on link "Improving living standards" at bounding box center [104, 85] width 38 height 4
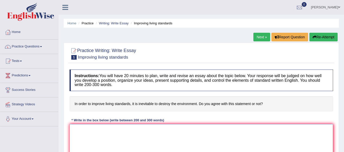
click at [113, 128] on textarea at bounding box center [200, 148] width 263 height 49
click at [172, 117] on div "Instructions: You will have 20 minutes to plan, write and revise an essay about…" at bounding box center [201, 123] width 266 height 113
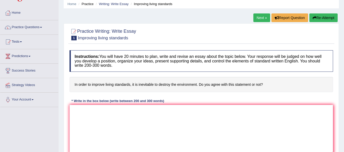
scroll to position [20, 0]
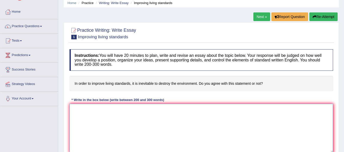
click at [140, 121] on textarea at bounding box center [200, 128] width 263 height 49
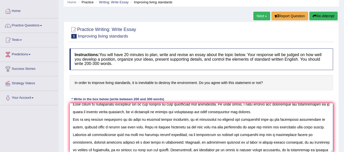
scroll to position [20, 0]
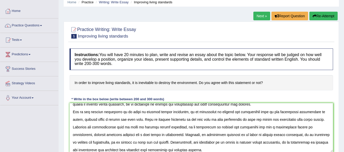
click at [246, 97] on div "Instructions: You will have 20 minutes to plan, write and revise an essay about…" at bounding box center [201, 102] width 266 height 113
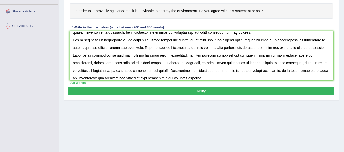
scroll to position [92, 0]
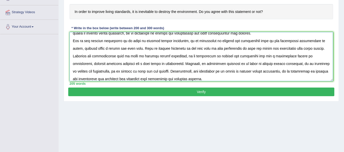
click at [196, 78] on textarea at bounding box center [200, 56] width 263 height 49
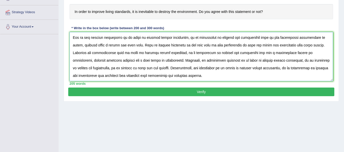
type textarea "The increasing influence of in order to improve living standards, it is inevita…"
click at [206, 90] on button "Verify" at bounding box center [201, 92] width 266 height 9
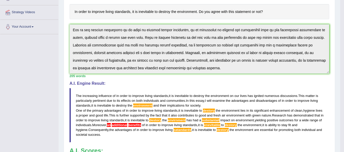
click at [208, 80] on div "Instructions: You will have 20 minutes to plan, write and revise an essay about…" at bounding box center [199, 83] width 262 height 217
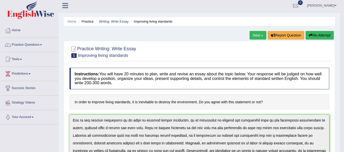
scroll to position [0, 0]
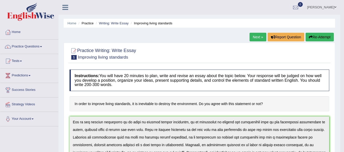
click at [318, 36] on button "Re-Attempt" at bounding box center [319, 37] width 28 height 9
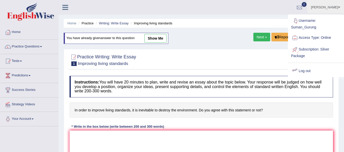
click at [315, 70] on link "Log out" at bounding box center [315, 71] width 55 height 12
